Goal: Entertainment & Leisure: Browse casually

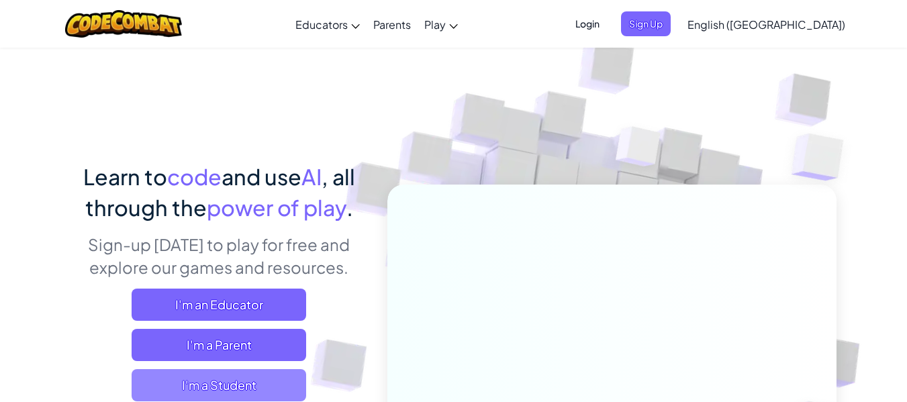
click at [209, 379] on span "I'm a Student" at bounding box center [219, 385] width 175 height 32
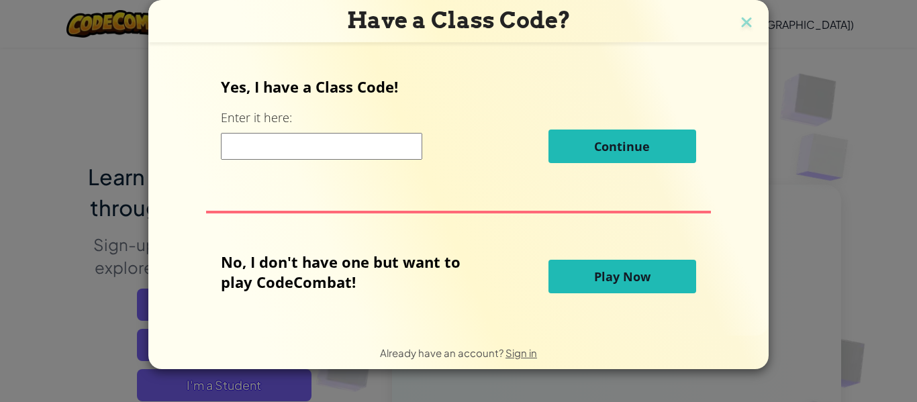
click at [295, 150] on input at bounding box center [321, 146] width 201 height 27
click at [577, 277] on button "Play Now" at bounding box center [622, 277] width 148 height 34
click at [600, 285] on button "Play Now" at bounding box center [622, 277] width 148 height 34
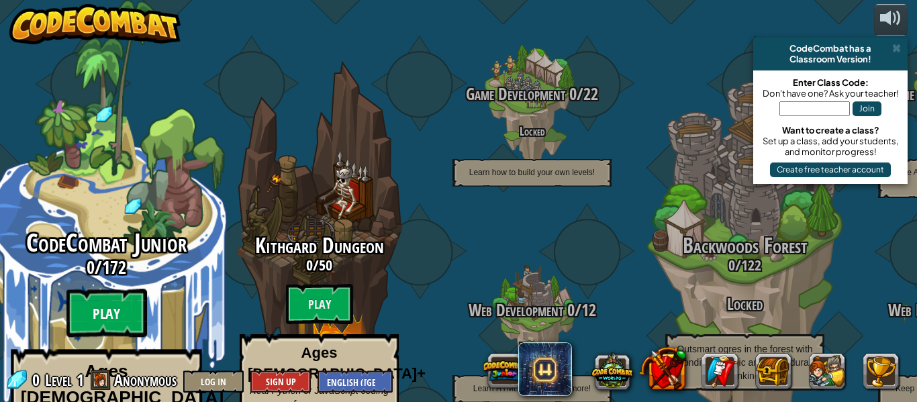
click at [119, 289] on btn "Play" at bounding box center [106, 313] width 81 height 48
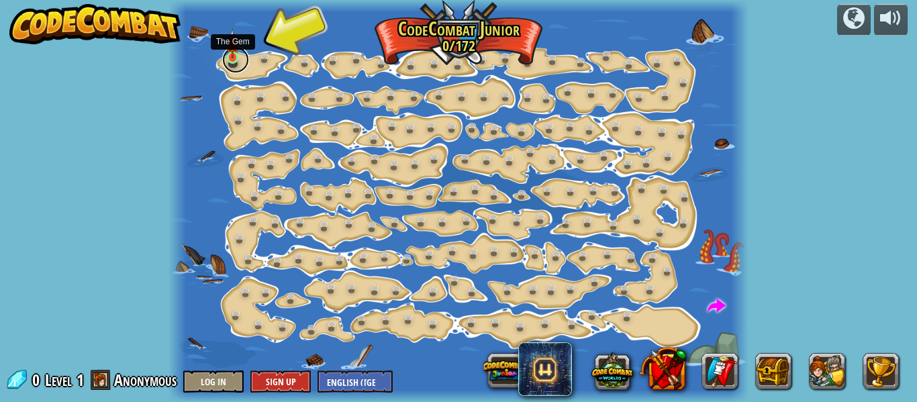
click at [233, 62] on link at bounding box center [235, 59] width 27 height 27
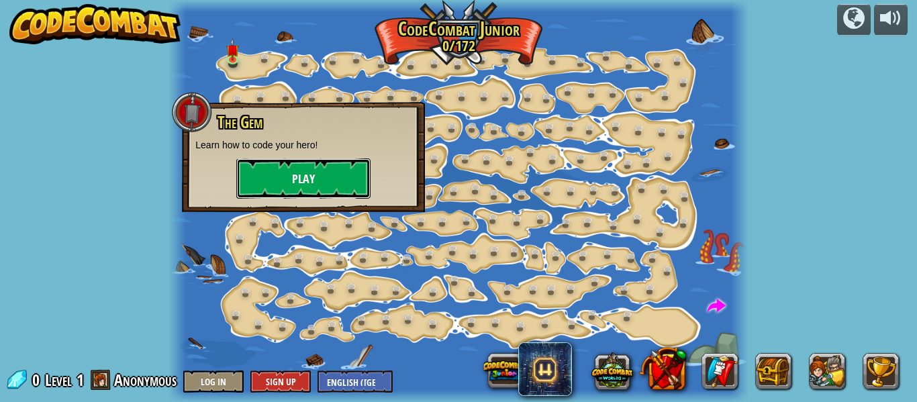
click at [292, 186] on button "Play" at bounding box center [303, 178] width 134 height 40
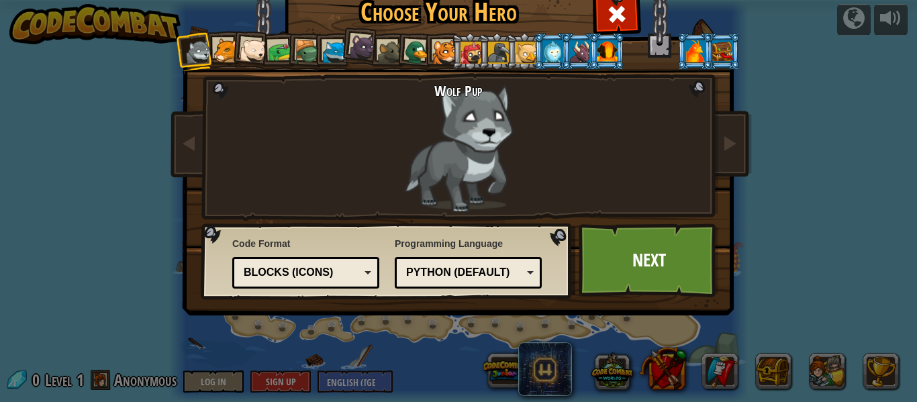
click at [525, 275] on div "Python (Default)" at bounding box center [468, 272] width 130 height 21
click at [373, 267] on div "Text code Blocks and code Blocks Blocks (Icons) Blocks (Icons)" at bounding box center [305, 273] width 147 height 32
click at [240, 62] on div at bounding box center [253, 51] width 27 height 27
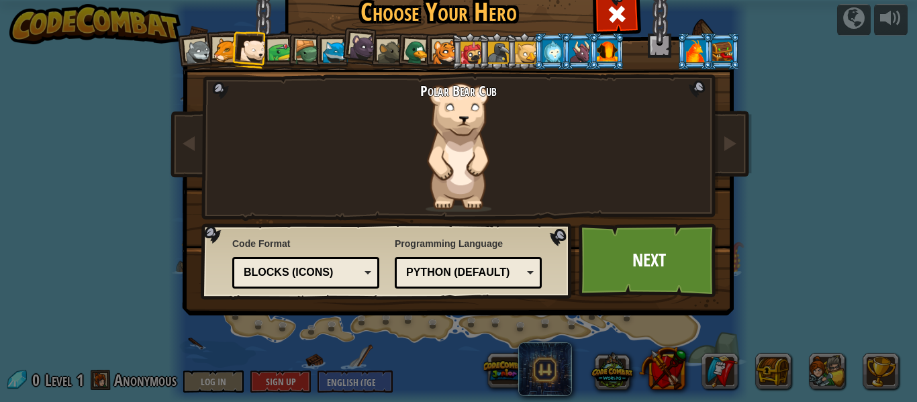
click at [231, 56] on li at bounding box center [251, 50] width 40 height 40
click at [213, 50] on div at bounding box center [225, 50] width 25 height 25
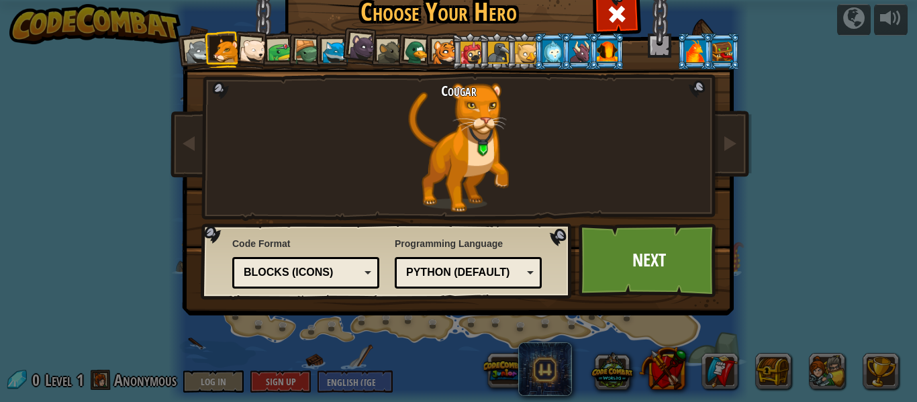
click at [404, 54] on div at bounding box center [417, 53] width 26 height 26
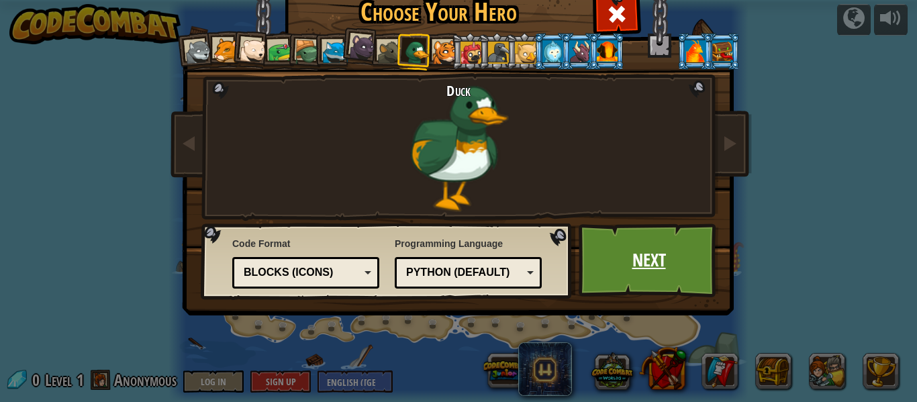
click at [633, 262] on link "Next" at bounding box center [649, 261] width 140 height 74
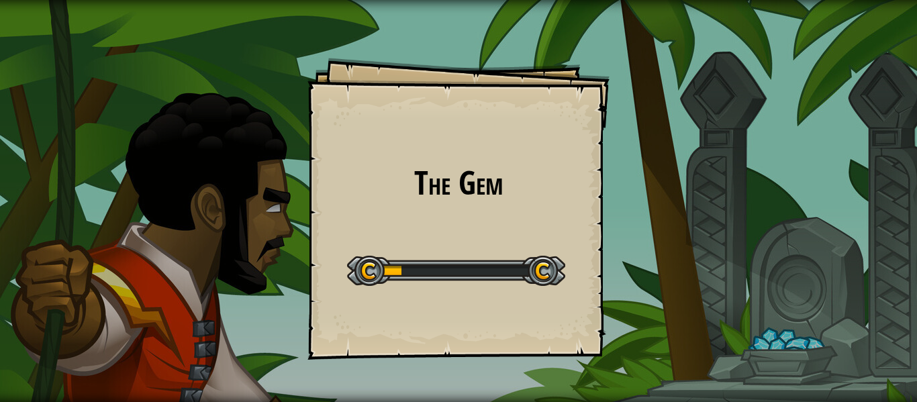
click at [534, 208] on div "The Gem Goals Start Level Error loading from server. Try refreshing the page. Y…" at bounding box center [458, 209] width 302 height 302
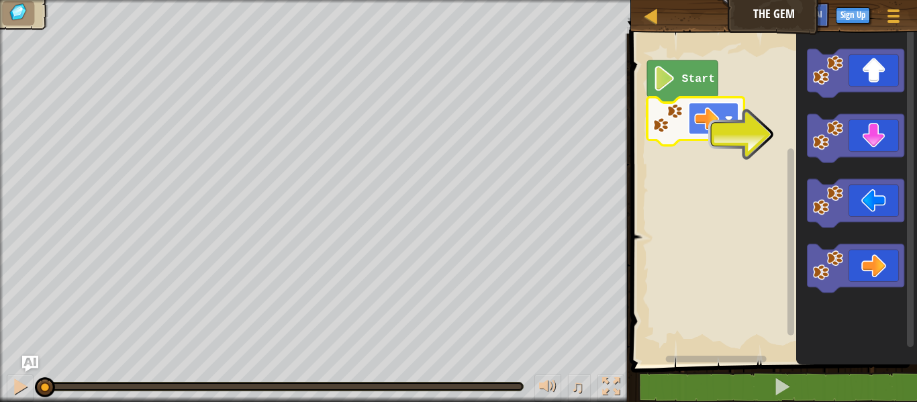
click at [728, 134] on rect "Blockly Workspace" at bounding box center [714, 119] width 50 height 32
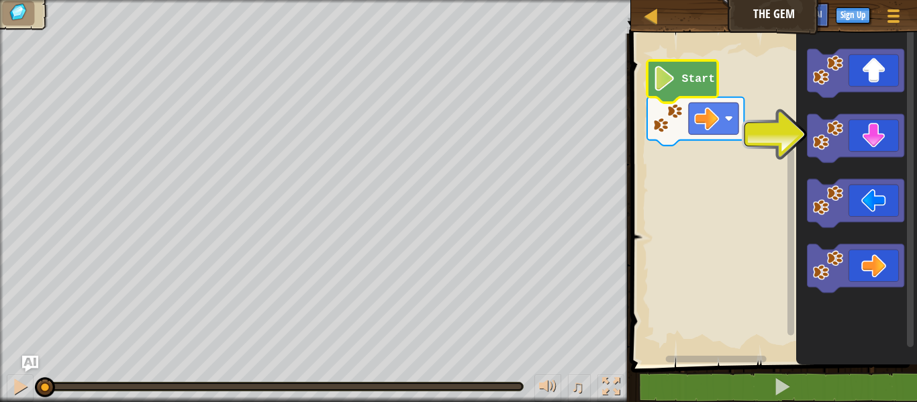
click at [696, 81] on text "Start" at bounding box center [698, 79] width 34 height 13
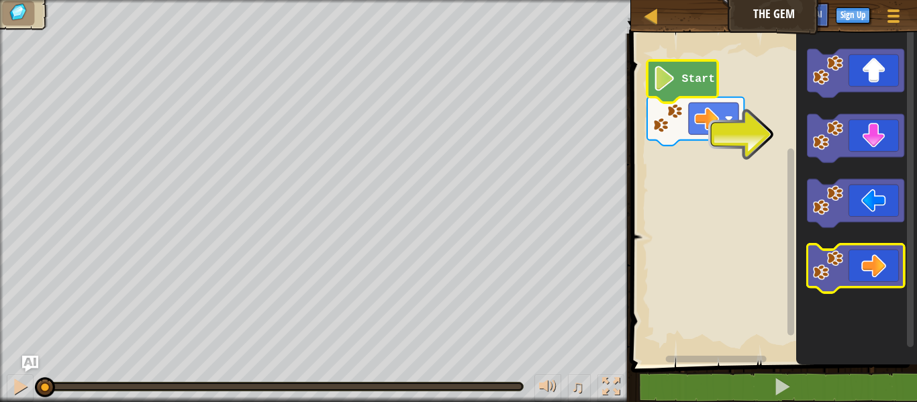
click at [885, 271] on icon "Blockly Workspace" at bounding box center [855, 268] width 97 height 48
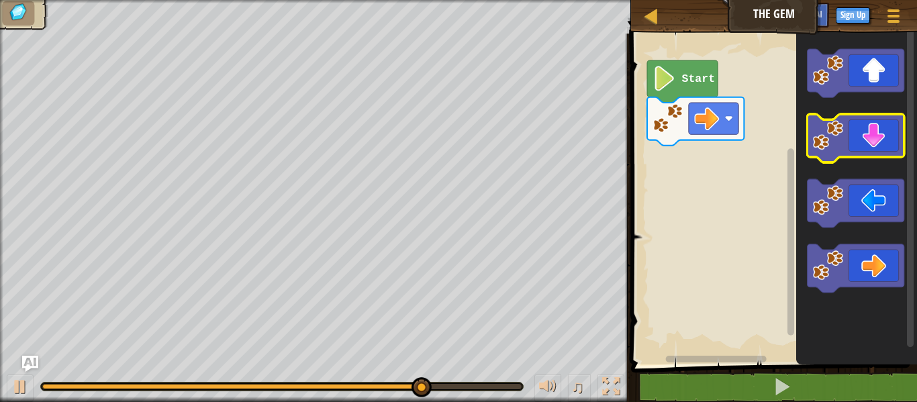
click at [831, 130] on g "Blockly Workspace" at bounding box center [855, 171] width 97 height 244
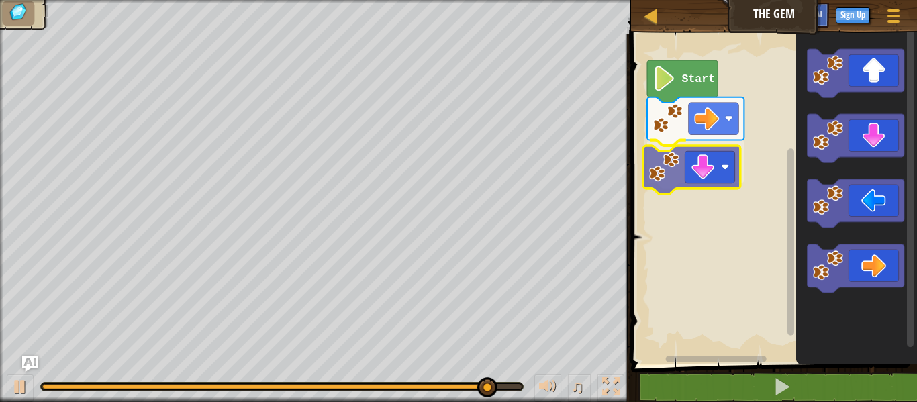
click at [668, 162] on div "Start" at bounding box center [772, 196] width 290 height 338
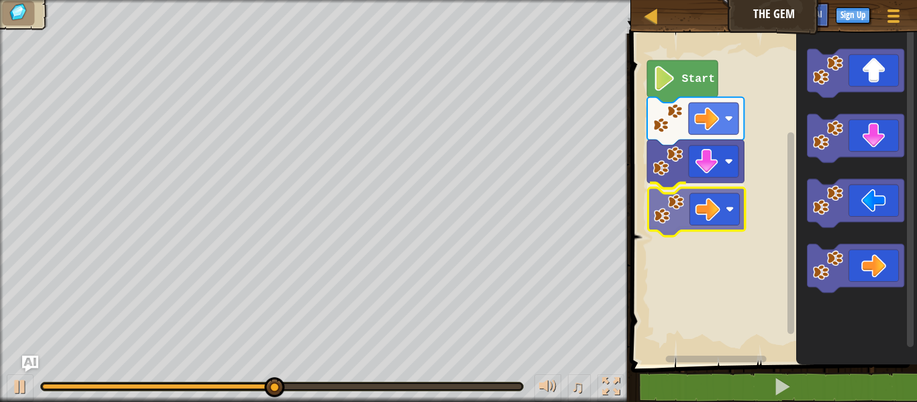
click at [698, 203] on div "Start" at bounding box center [772, 196] width 290 height 338
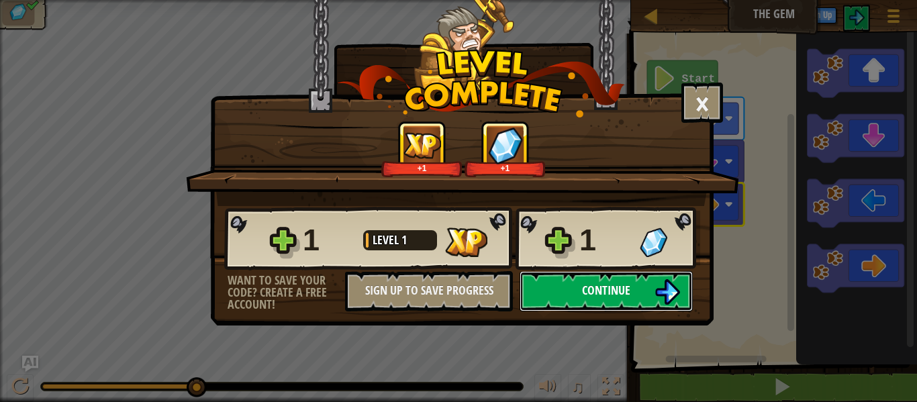
click at [616, 295] on span "Continue" at bounding box center [606, 290] width 48 height 17
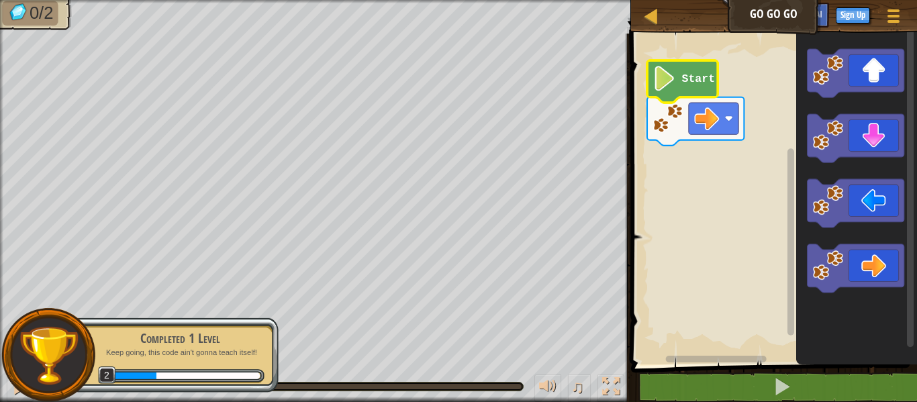
click at [683, 95] on icon "Blockly Workspace" at bounding box center [682, 81] width 70 height 42
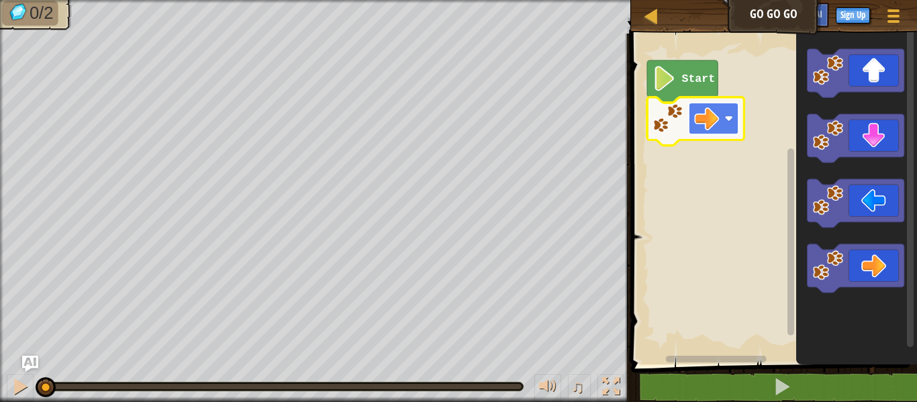
click at [714, 122] on image "Blockly Workspace" at bounding box center [706, 118] width 25 height 25
click at [770, 111] on rect "Blockly Workspace" at bounding box center [772, 196] width 290 height 338
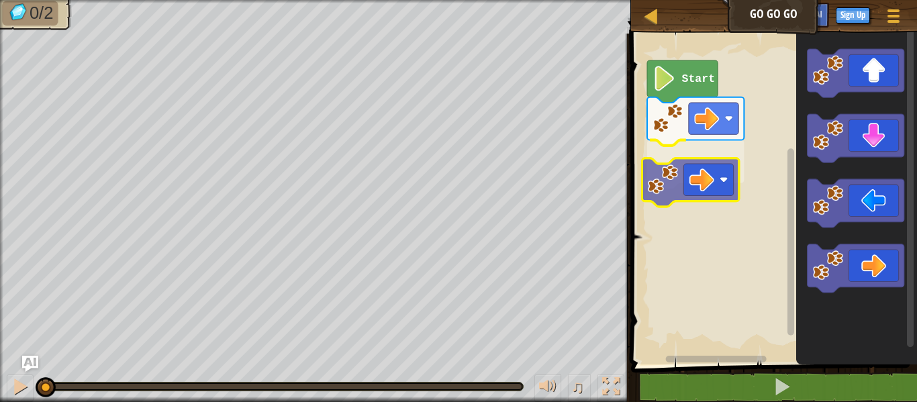
click at [683, 171] on div "Start" at bounding box center [772, 196] width 290 height 338
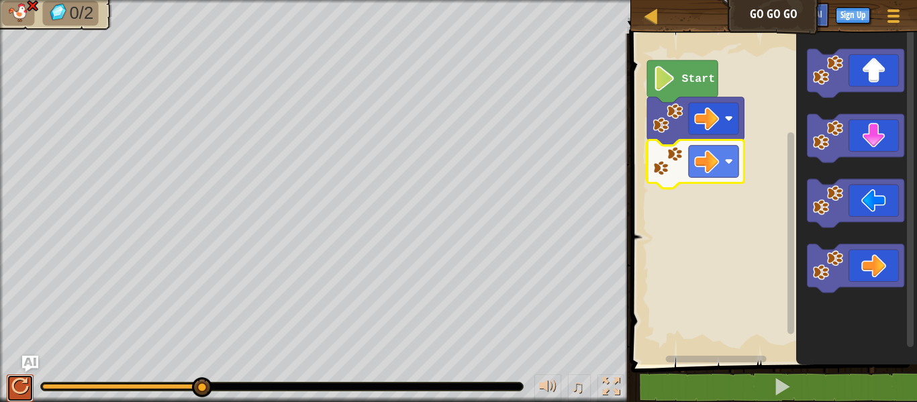
click at [19, 389] on div at bounding box center [19, 386] width 17 height 17
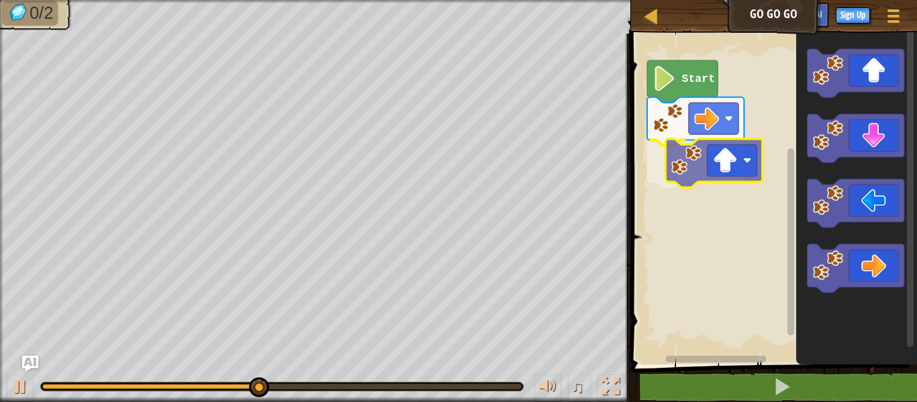
click at [717, 173] on div "Start" at bounding box center [772, 196] width 290 height 338
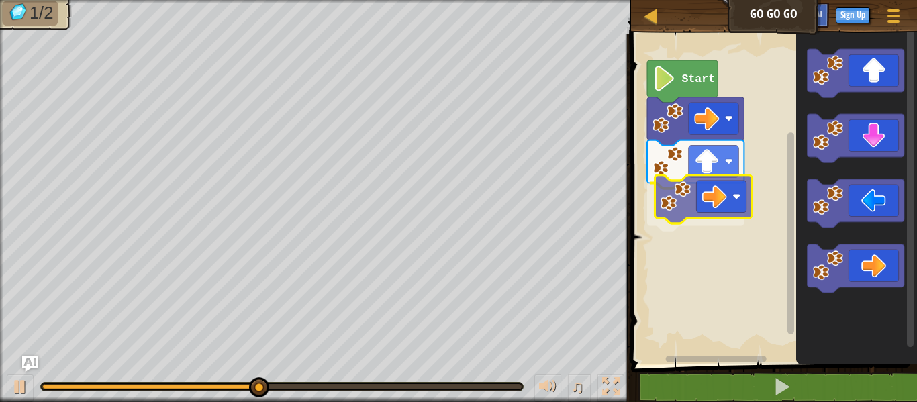
click at [704, 189] on div "Start" at bounding box center [772, 196] width 290 height 338
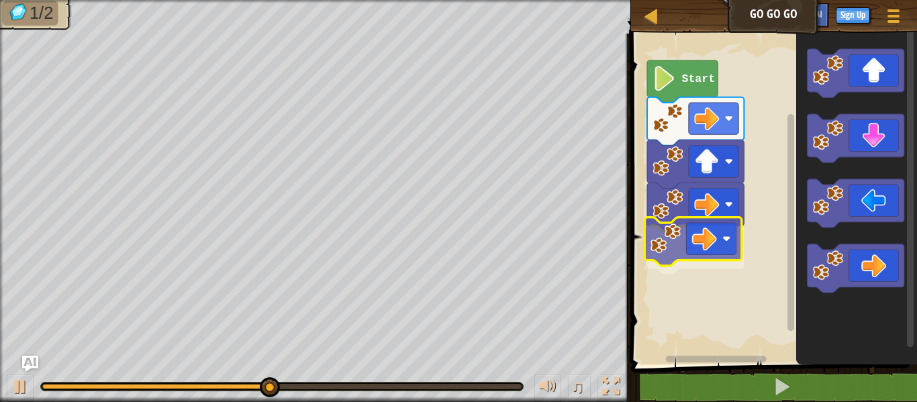
click at [691, 253] on div "Start" at bounding box center [772, 196] width 290 height 338
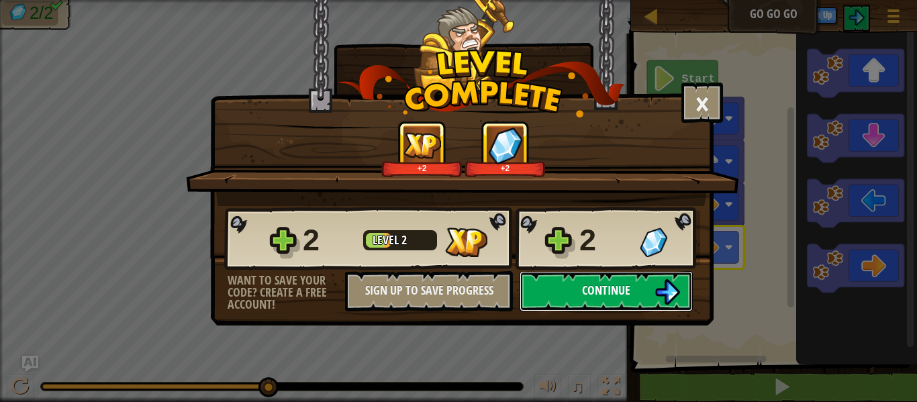
click at [595, 289] on span "Continue" at bounding box center [606, 290] width 48 height 17
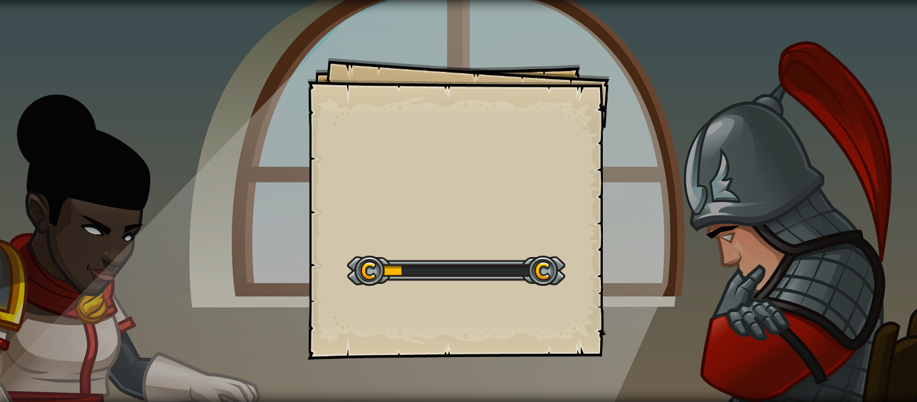
click at [410, 258] on div at bounding box center [456, 271] width 218 height 30
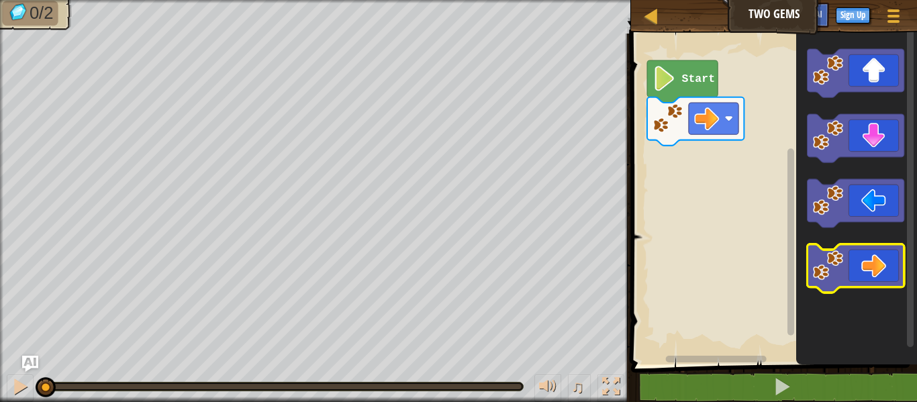
click at [828, 251] on g "Blockly Workspace" at bounding box center [855, 268] width 97 height 48
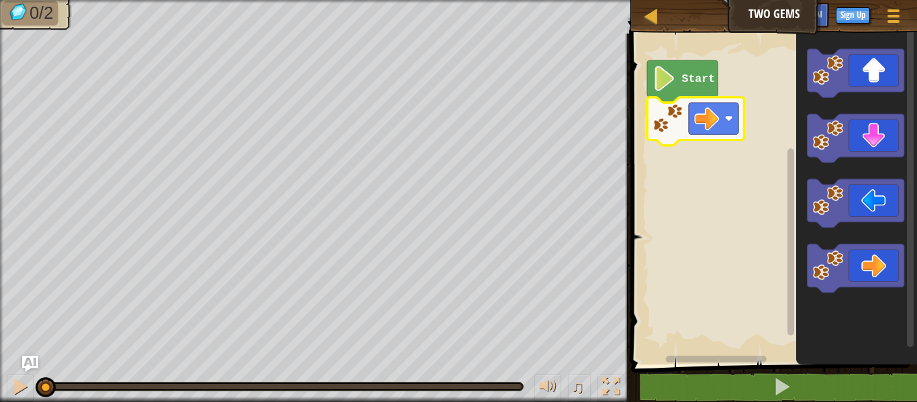
click at [654, 136] on icon "Blockly Workspace" at bounding box center [695, 121] width 97 height 48
click at [678, 92] on icon "Blockly Workspace" at bounding box center [682, 81] width 70 height 42
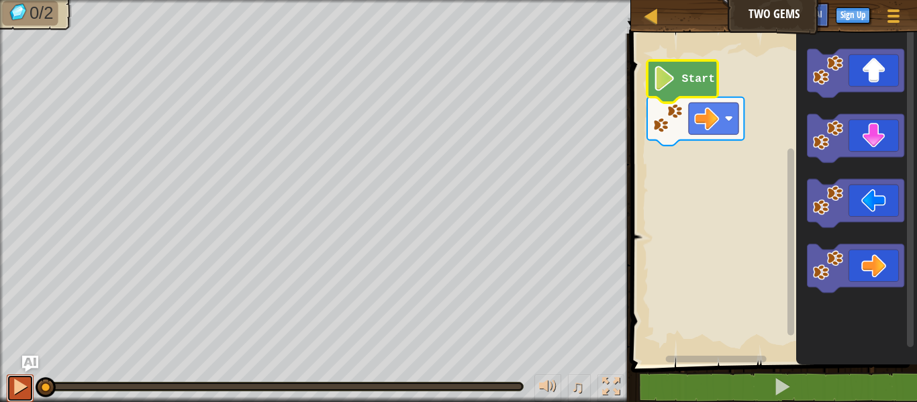
click at [21, 391] on div at bounding box center [19, 386] width 17 height 17
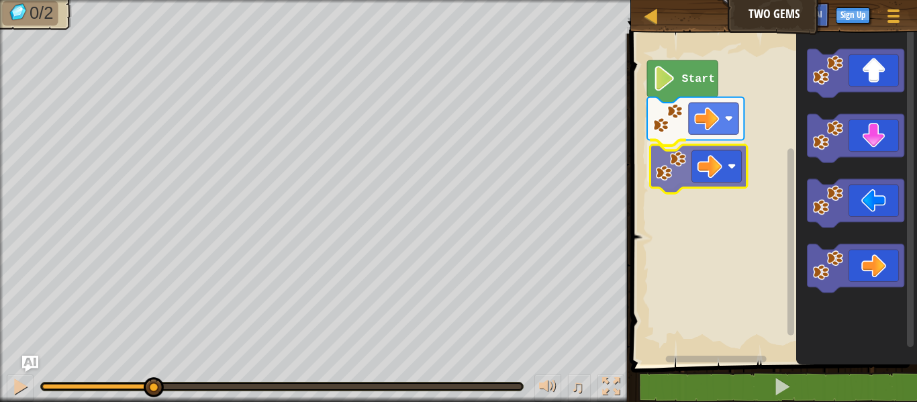
click at [676, 165] on div "Start" at bounding box center [772, 196] width 290 height 338
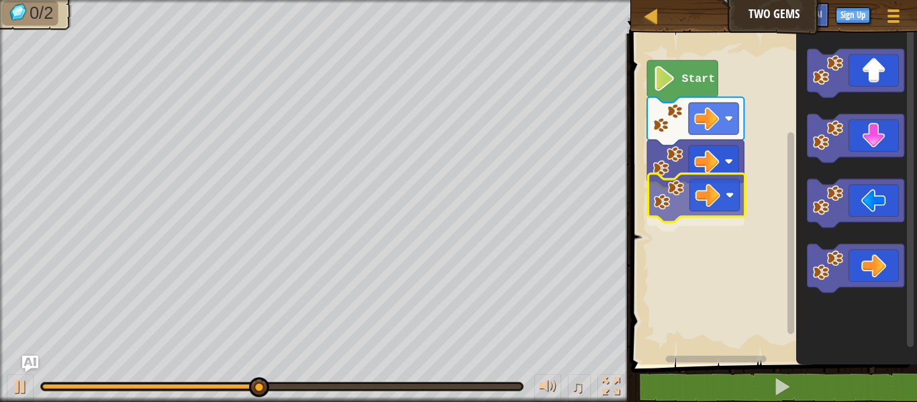
click at [690, 199] on div "Start" at bounding box center [772, 196] width 290 height 338
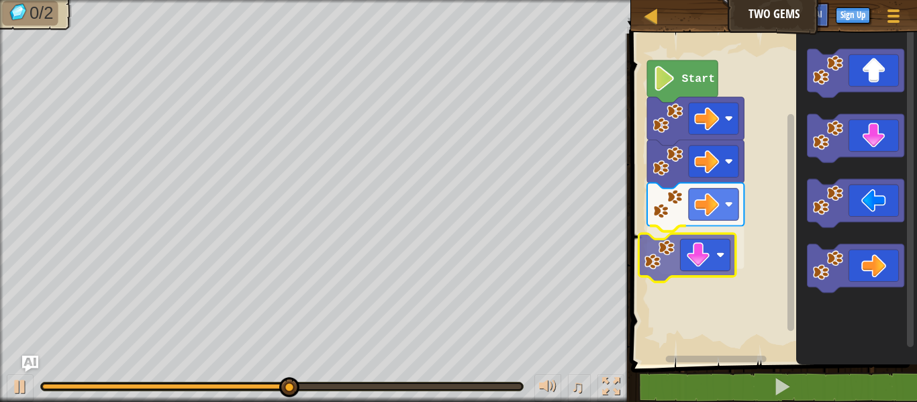
click at [699, 252] on div "Start" at bounding box center [772, 196] width 290 height 338
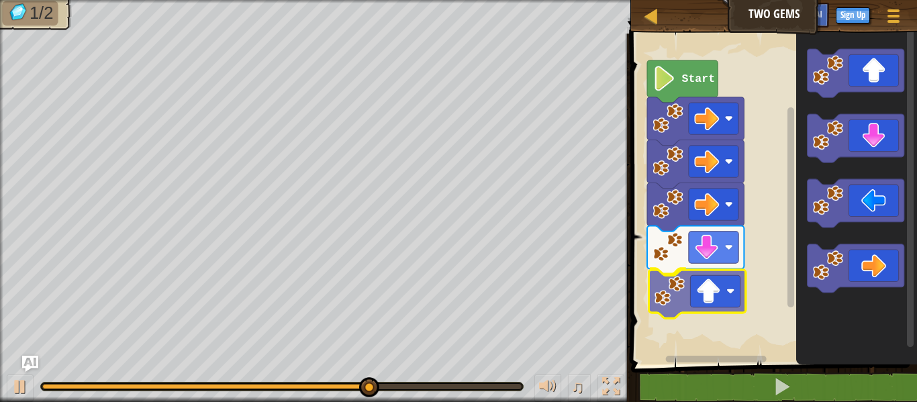
click at [718, 291] on div "Start" at bounding box center [772, 196] width 290 height 338
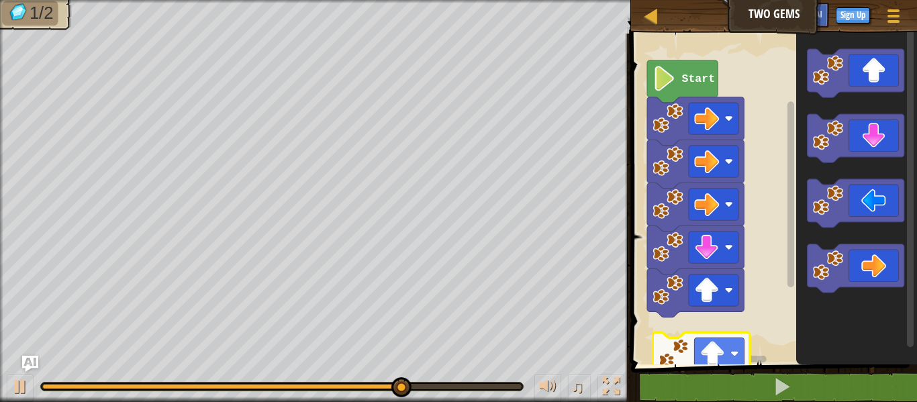
click at [726, 362] on div "Start" at bounding box center [772, 196] width 290 height 338
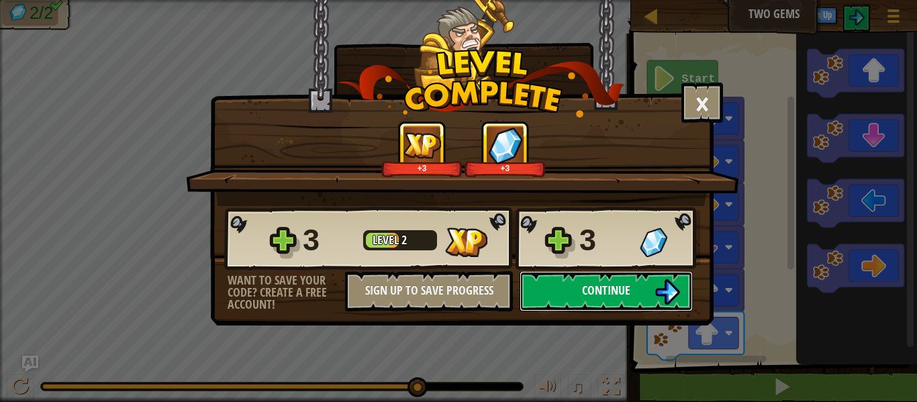
click at [599, 286] on span "Continue" at bounding box center [606, 290] width 48 height 17
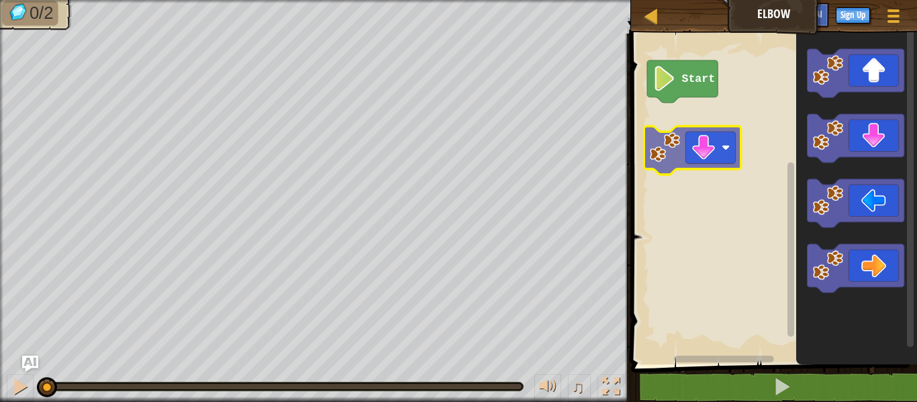
click at [687, 134] on div "Start" at bounding box center [772, 196] width 290 height 338
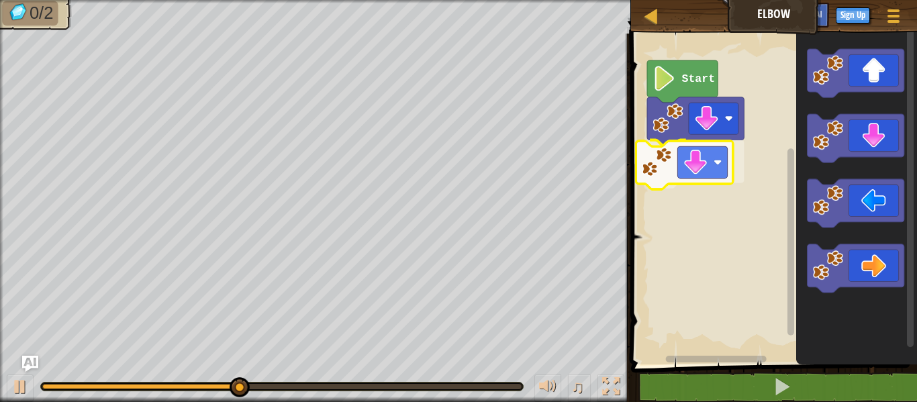
click at [664, 174] on div "Start" at bounding box center [772, 196] width 290 height 338
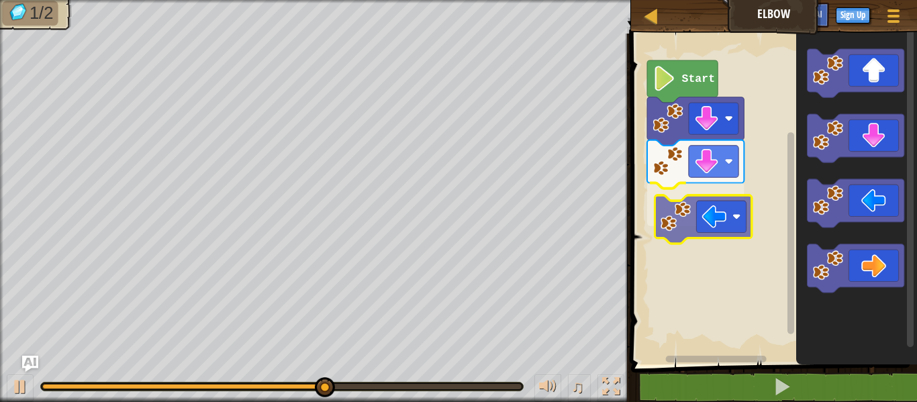
click at [687, 222] on div "Start" at bounding box center [772, 196] width 290 height 338
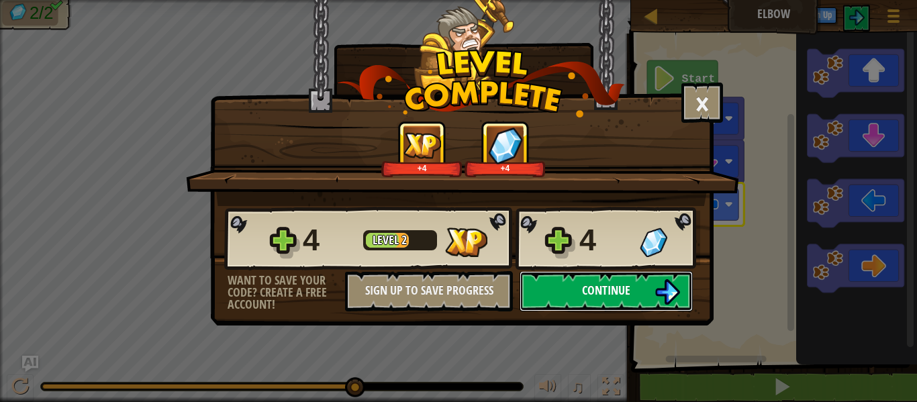
click at [610, 295] on span "Continue" at bounding box center [606, 290] width 48 height 17
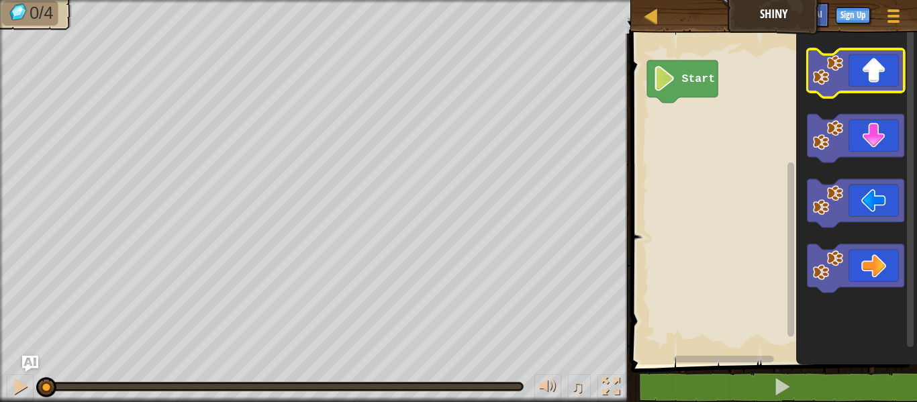
click at [867, 79] on icon "Blockly Workspace" at bounding box center [855, 73] width 97 height 48
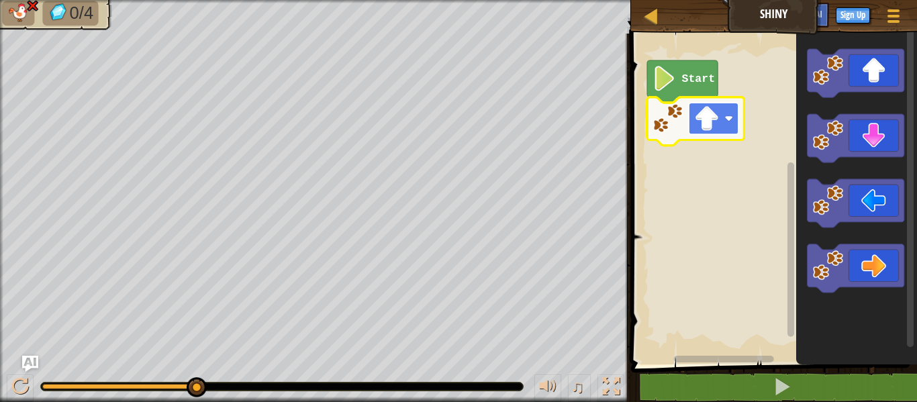
click at [732, 122] on image "Blockly Workspace" at bounding box center [728, 118] width 8 height 8
click at [708, 122] on image "Blockly Workspace" at bounding box center [706, 118] width 25 height 25
